Goal: Transaction & Acquisition: Book appointment/travel/reservation

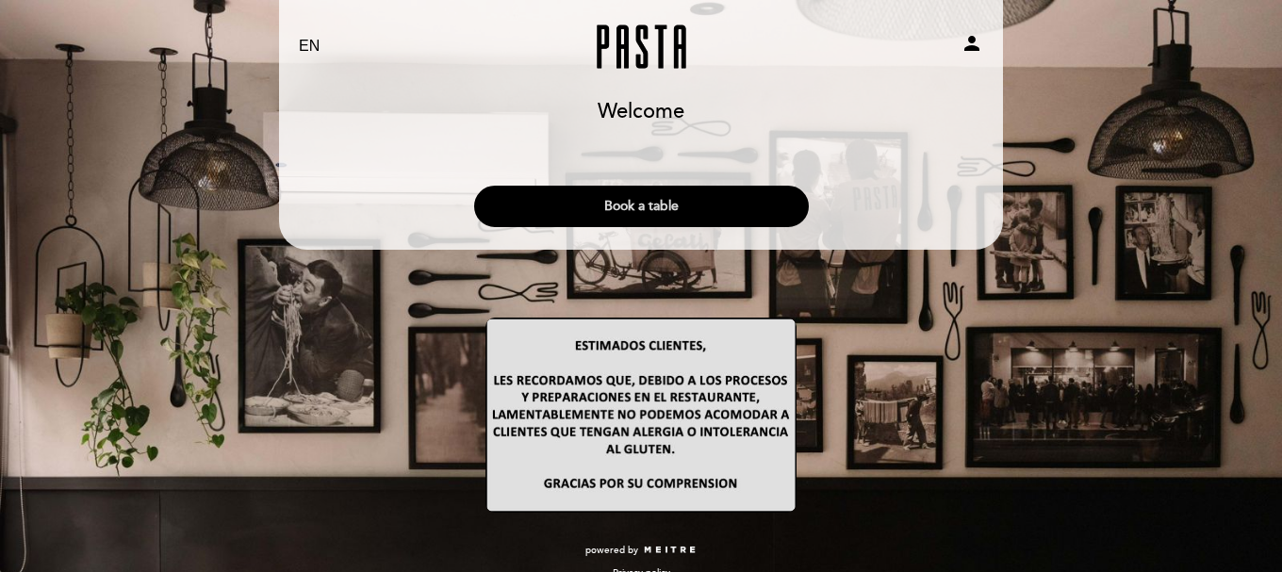
click at [614, 210] on button "Book a table" at bounding box center [641, 206] width 335 height 41
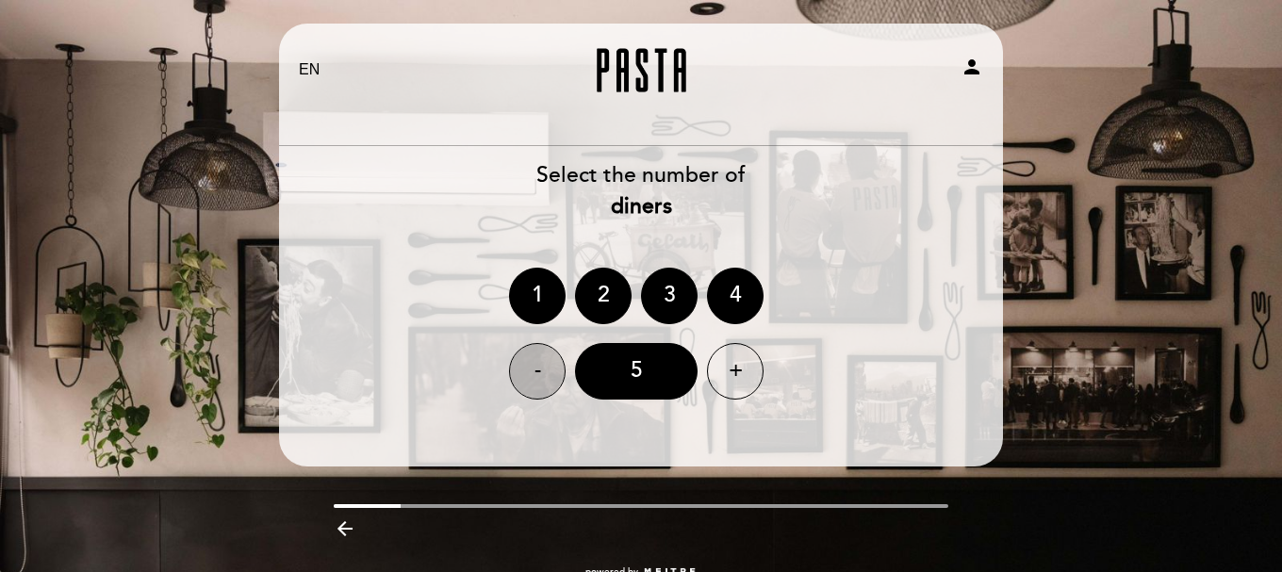
click at [552, 360] on div "-" at bounding box center [537, 371] width 57 height 57
click at [599, 286] on div "2" at bounding box center [603, 296] width 57 height 57
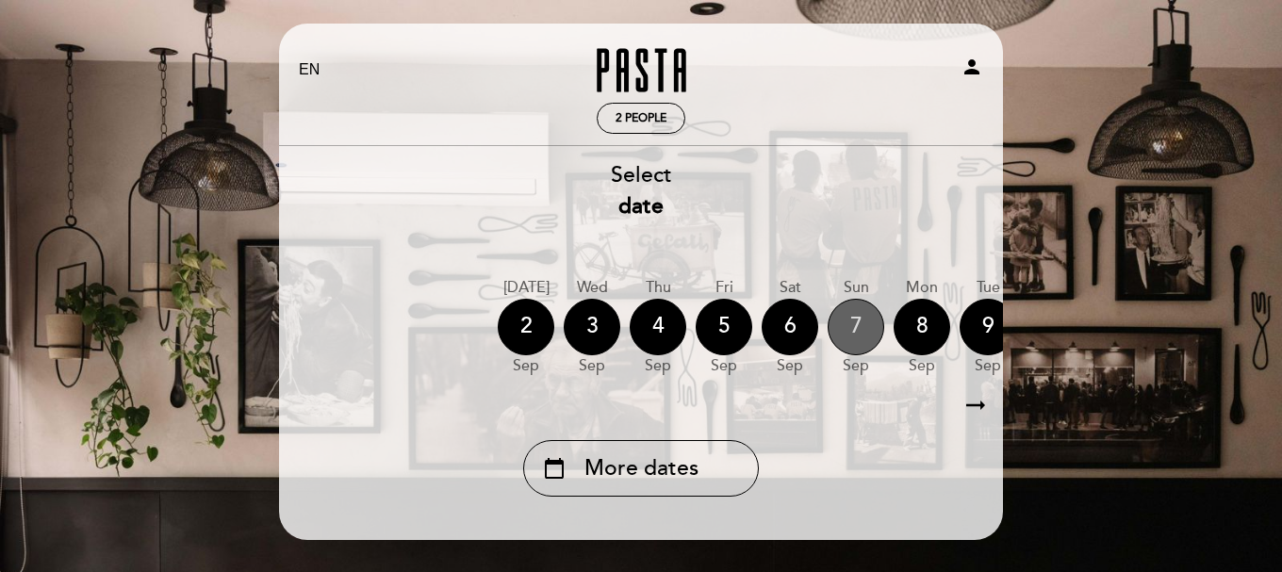
click at [846, 332] on div "7" at bounding box center [855, 327] width 57 height 57
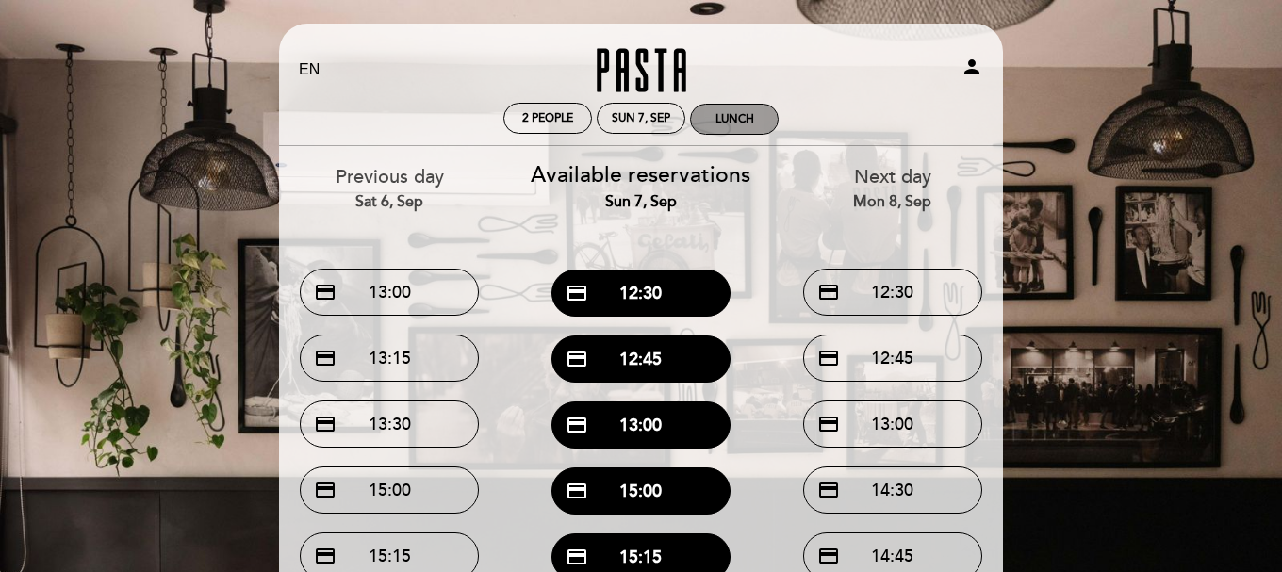
click at [742, 110] on div "Lunch" at bounding box center [734, 119] width 87 height 29
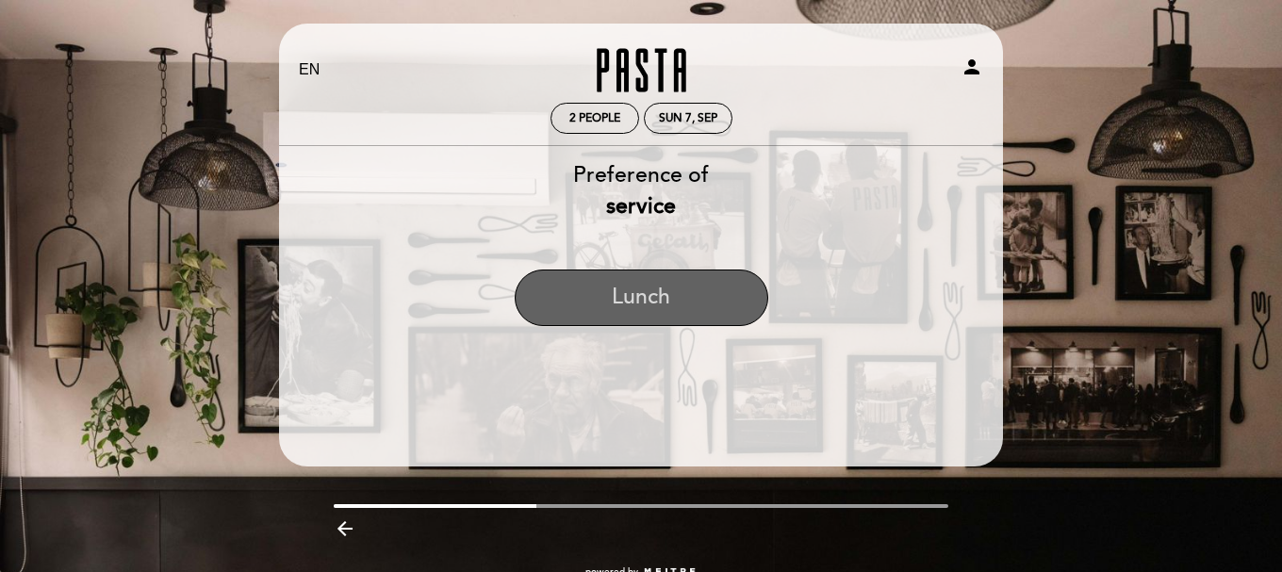
click at [626, 288] on button "Lunch" at bounding box center [642, 298] width 254 height 57
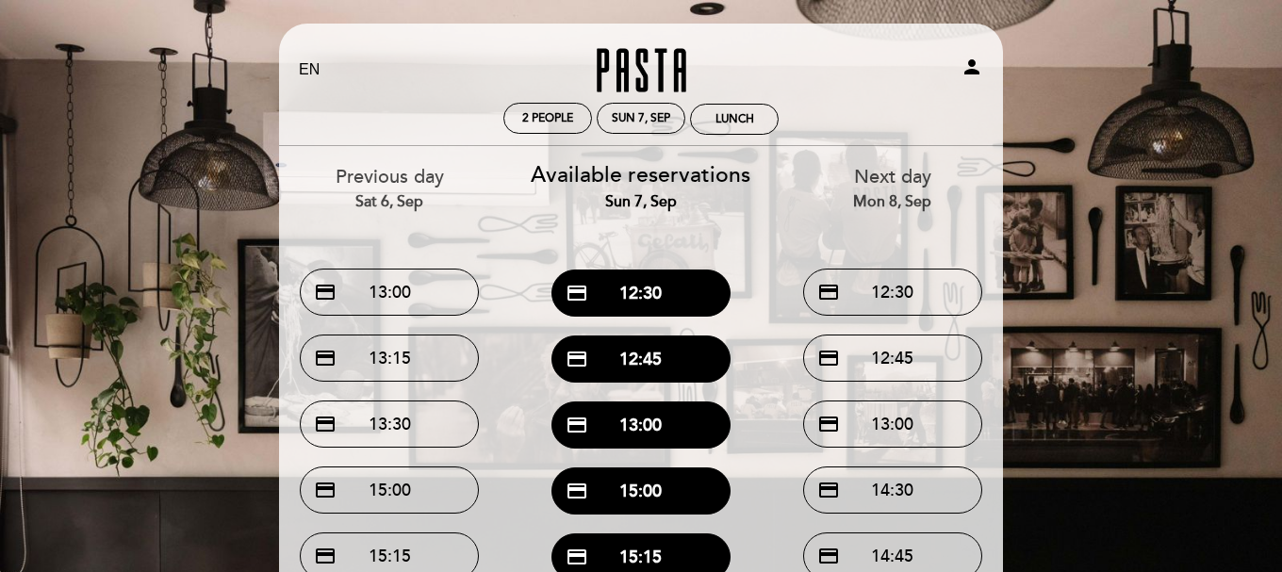
click at [398, 185] on div "Previous day Sat 6, Sep" at bounding box center [389, 188] width 223 height 48
click at [391, 199] on div "Sat 6, Sep" at bounding box center [389, 202] width 223 height 22
click at [398, 166] on div "Previous day Sat 6, Sep" at bounding box center [389, 188] width 223 height 48
click at [622, 124] on div "Sun 7, Sep" at bounding box center [641, 118] width 58 height 14
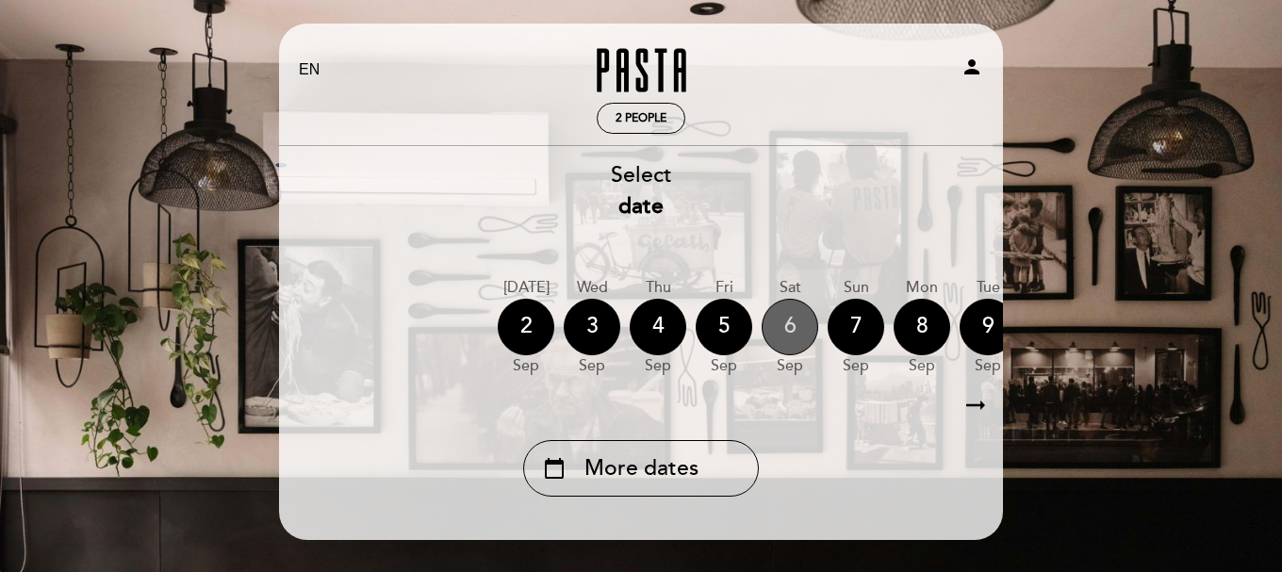
click at [770, 323] on div "6" at bounding box center [790, 327] width 57 height 57
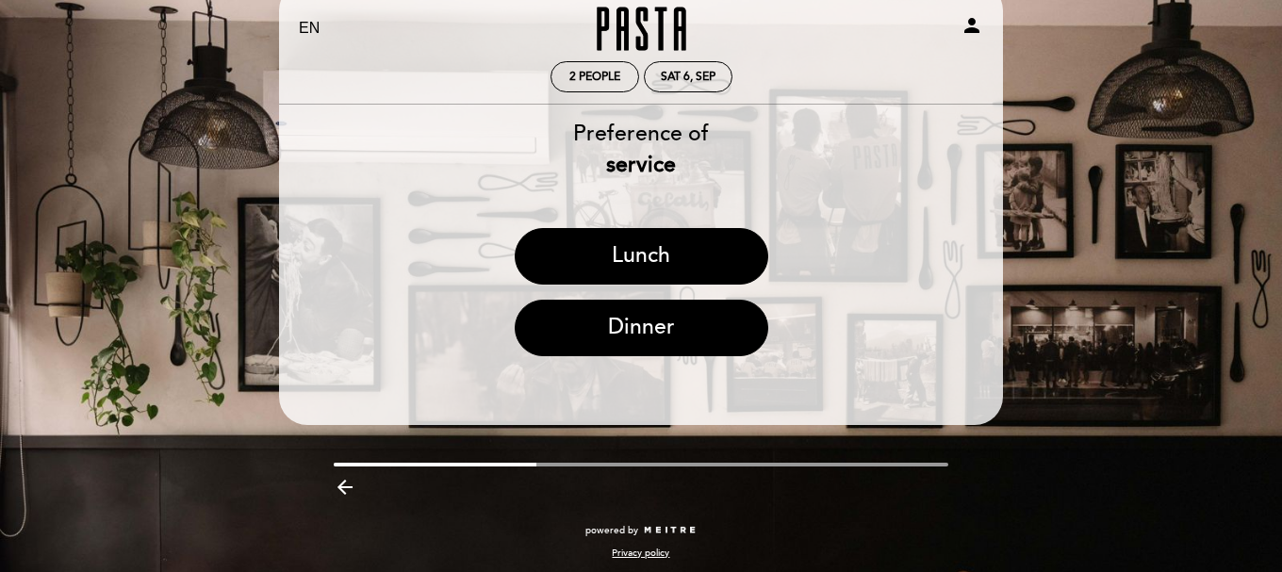
scroll to position [42, 0]
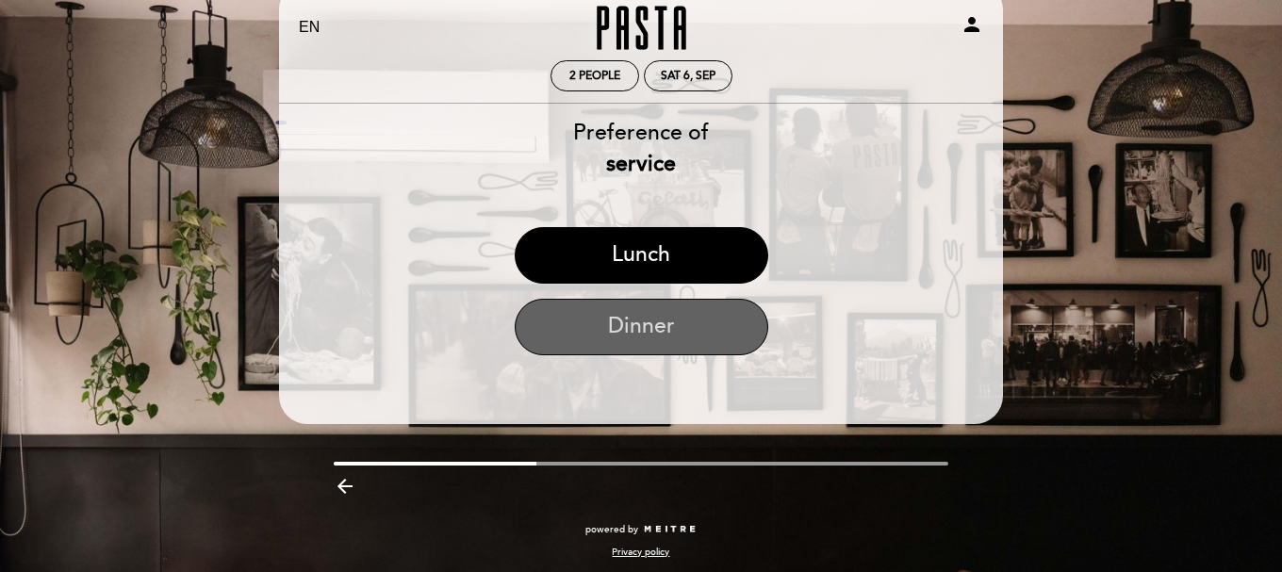
click at [669, 313] on button "Dinner" at bounding box center [642, 327] width 254 height 57
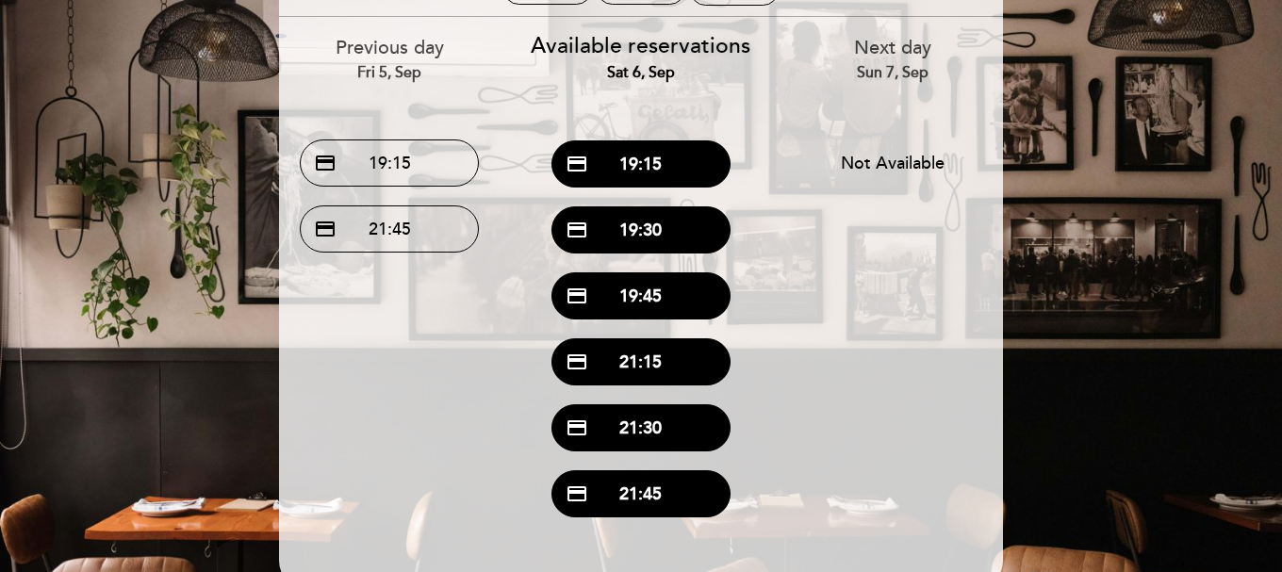
scroll to position [126, 0]
